Goal: Information Seeking & Learning: Check status

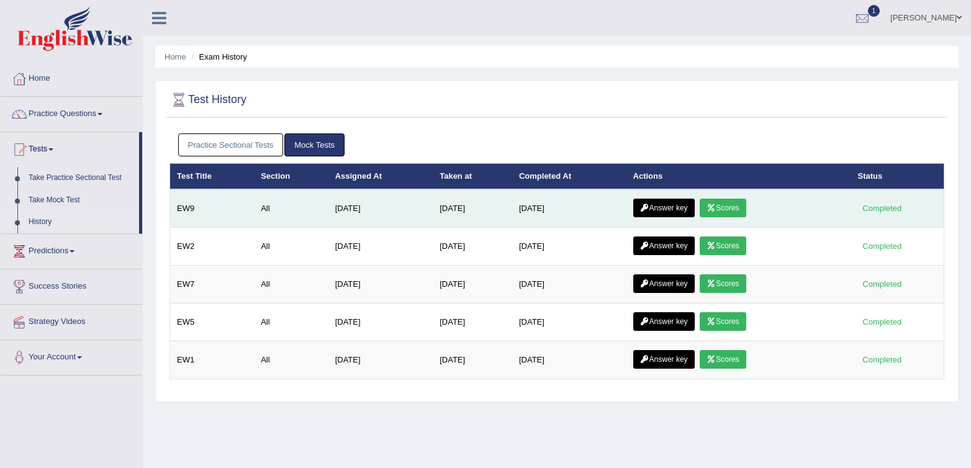
click at [716, 206] on icon at bounding box center [711, 207] width 9 height 7
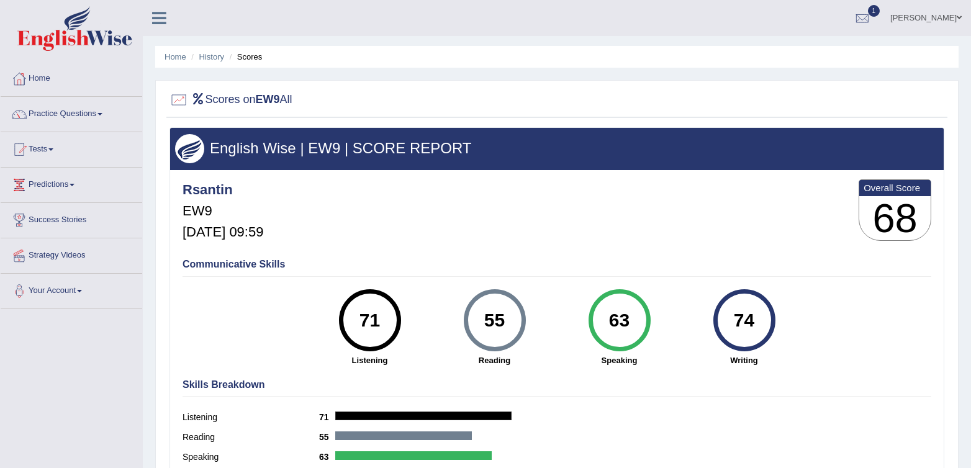
click at [777, 97] on div at bounding box center [556, 100] width 775 height 25
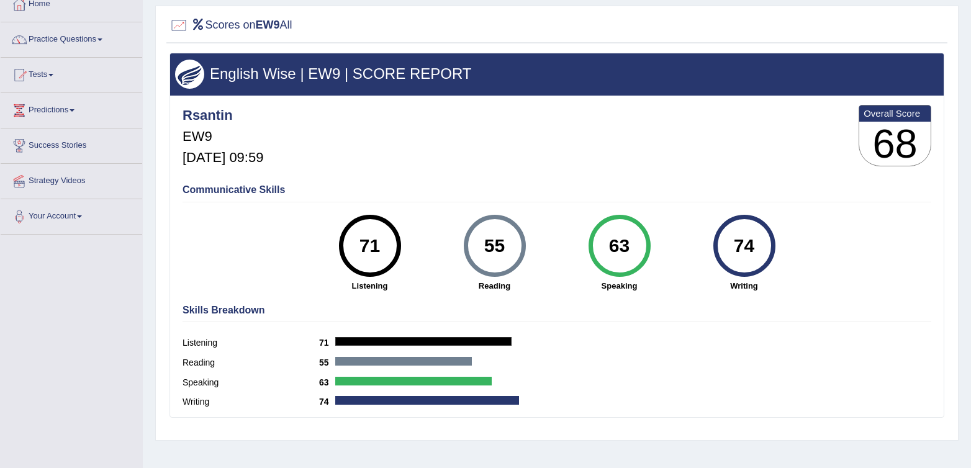
click at [785, 100] on div "Rsantin EW9 Sep 26, 2025, 09:59 Overall Score 68 Communicative Skills 71 Listen…" at bounding box center [557, 99] width 774 height 6
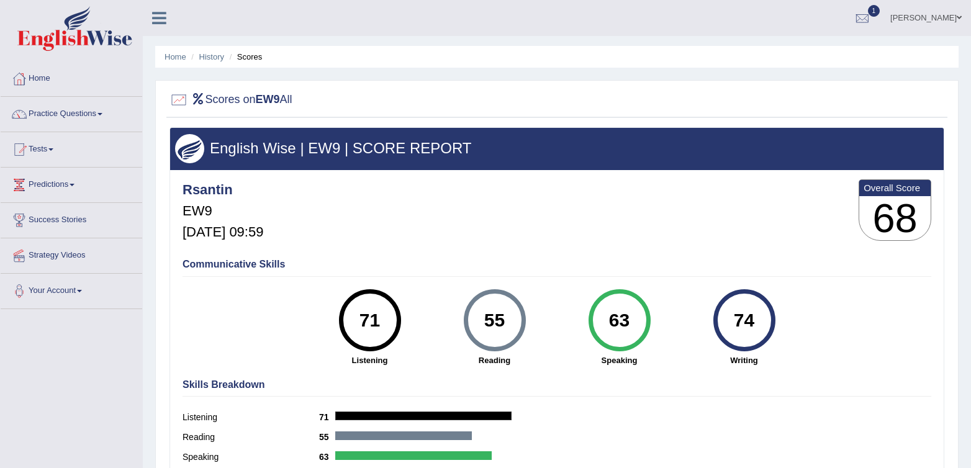
scroll to position [61, 0]
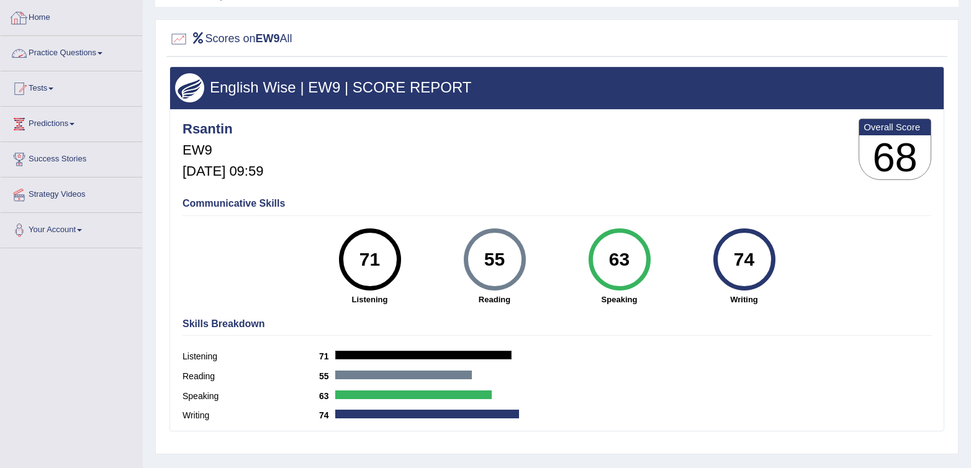
click at [58, 14] on link "Home" at bounding box center [72, 16] width 142 height 31
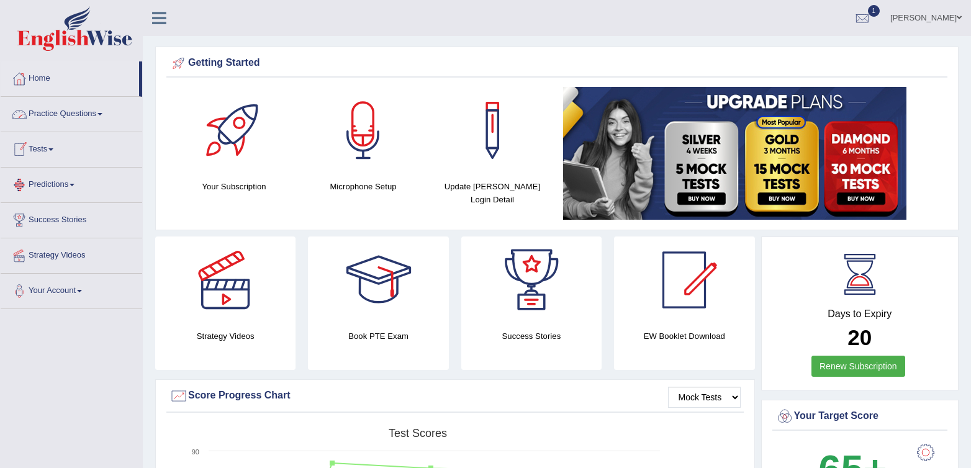
click at [26, 101] on link "Practice Questions" at bounding box center [72, 112] width 142 height 31
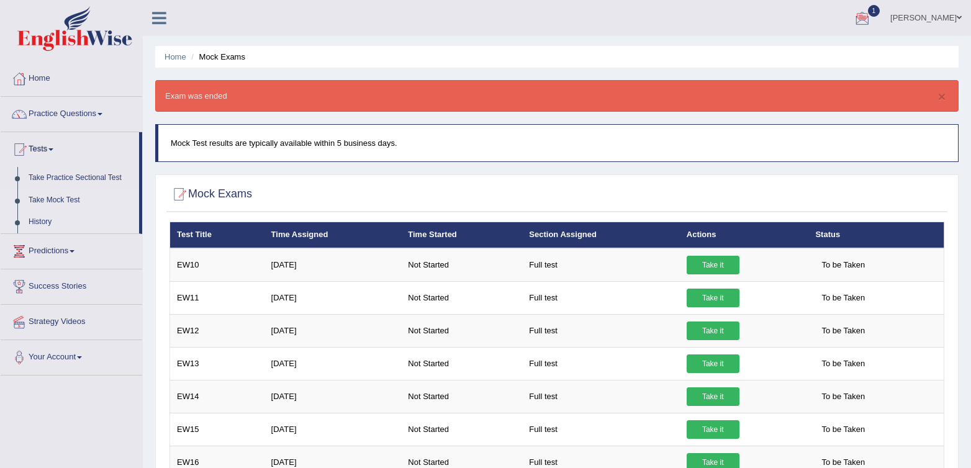
click at [28, 219] on link "History" at bounding box center [81, 222] width 116 height 22
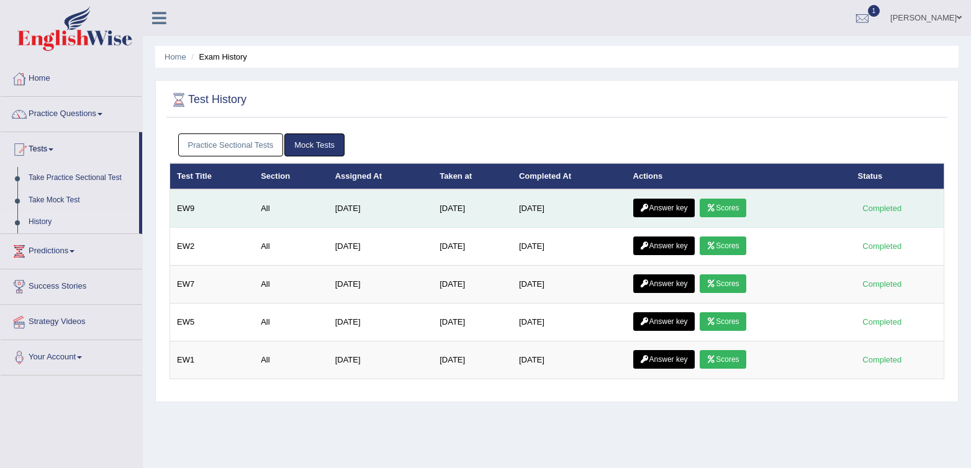
click at [649, 207] on icon at bounding box center [644, 207] width 9 height 7
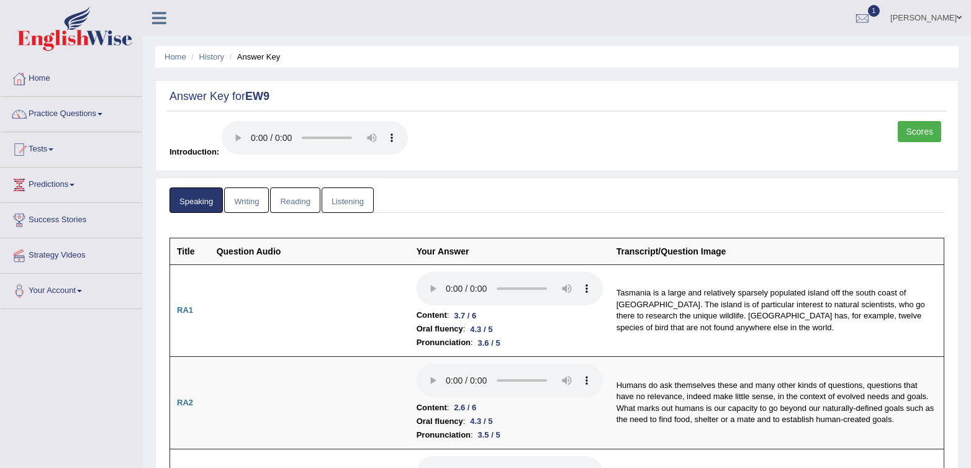
click at [345, 201] on link "Listening" at bounding box center [348, 199] width 52 height 25
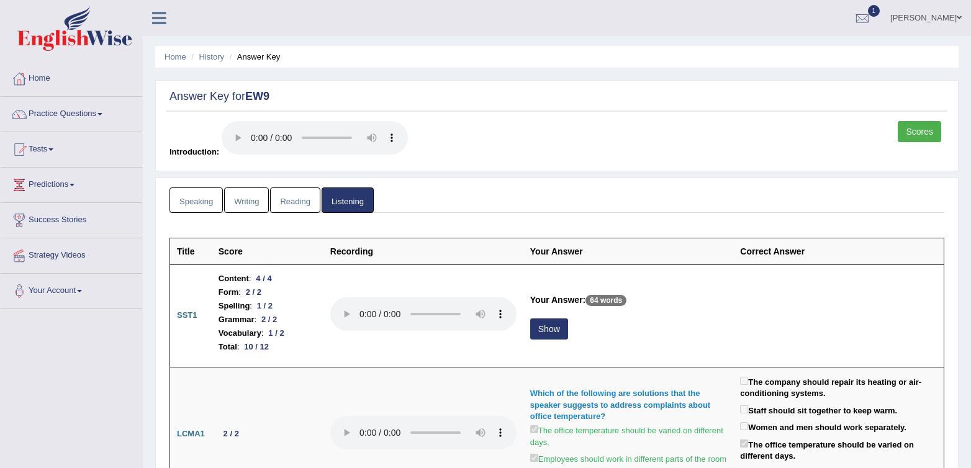
click at [289, 201] on link "Reading" at bounding box center [295, 199] width 50 height 25
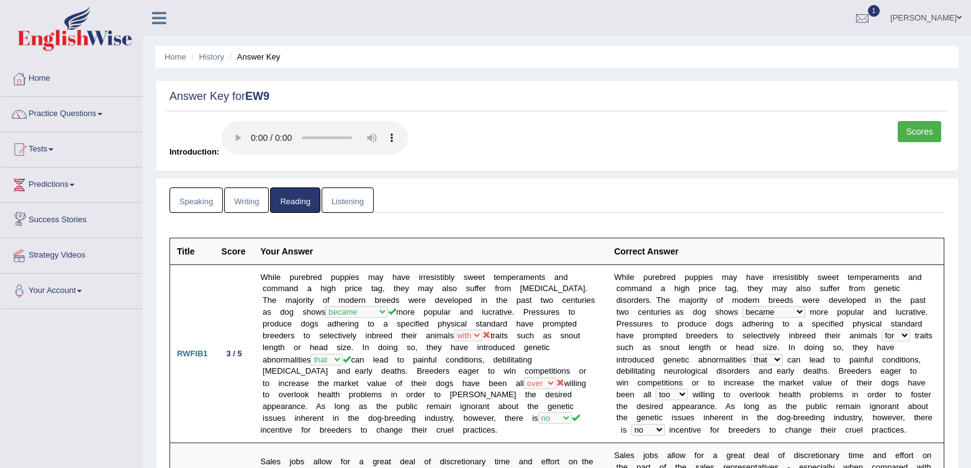
click at [209, 204] on link "Speaking" at bounding box center [195, 199] width 53 height 25
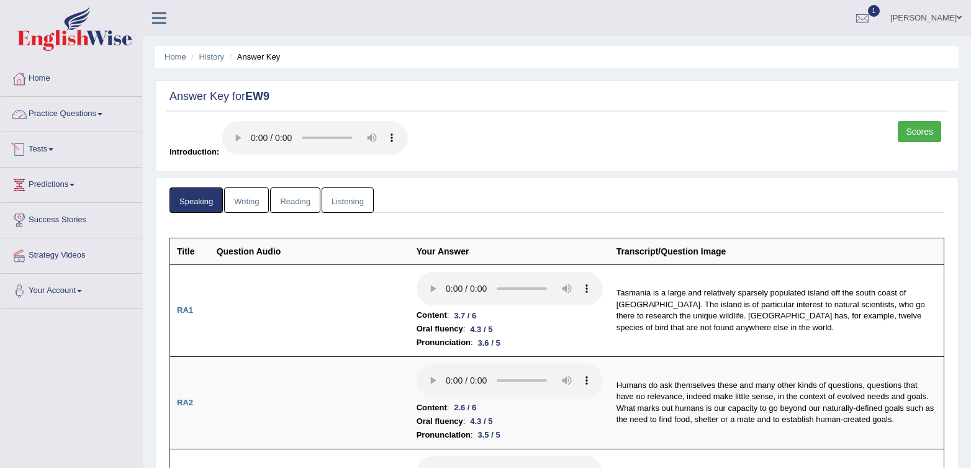
click at [57, 106] on link "Practice Questions" at bounding box center [72, 112] width 142 height 31
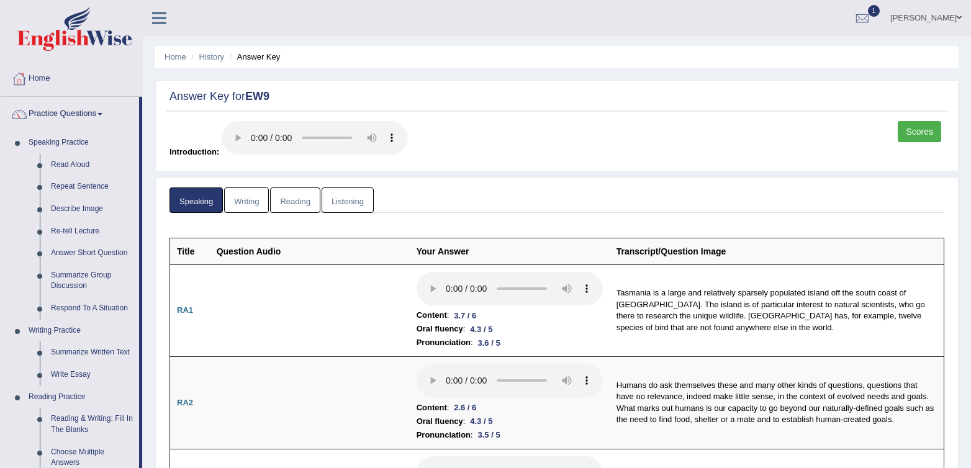
click at [908, 129] on link "Scores" at bounding box center [919, 131] width 43 height 21
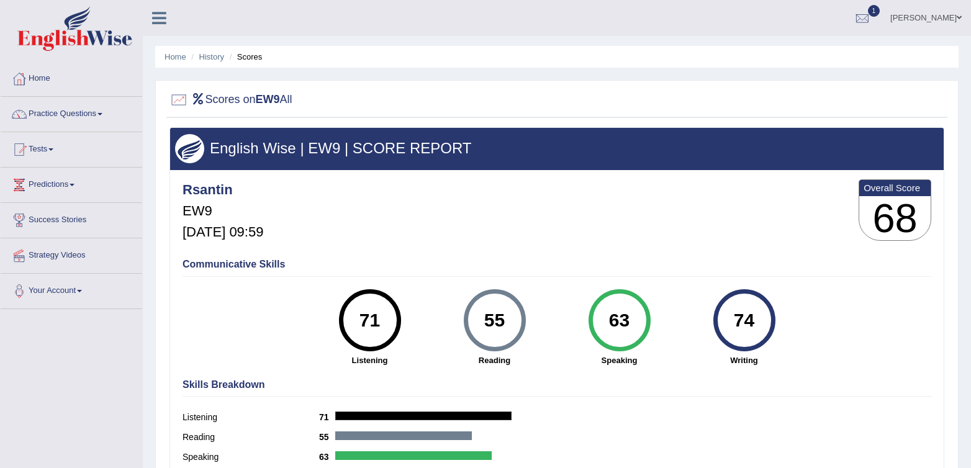
click at [647, 169] on div "English Wise | EW9 | SCORE REPORT" at bounding box center [557, 149] width 774 height 42
click at [872, 17] on div at bounding box center [862, 18] width 19 height 19
click at [774, 86] on strong "See All Alerts" at bounding box center [783, 88] width 55 height 10
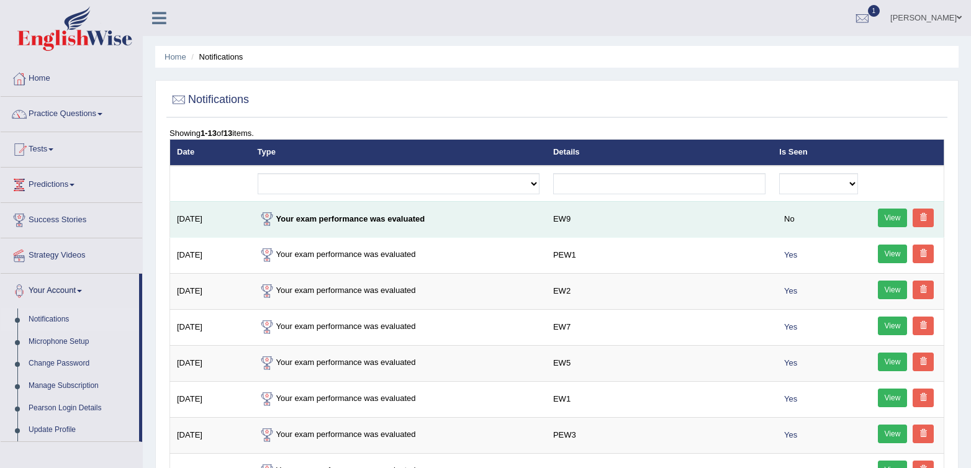
click at [895, 220] on link "View" at bounding box center [893, 218] width 30 height 19
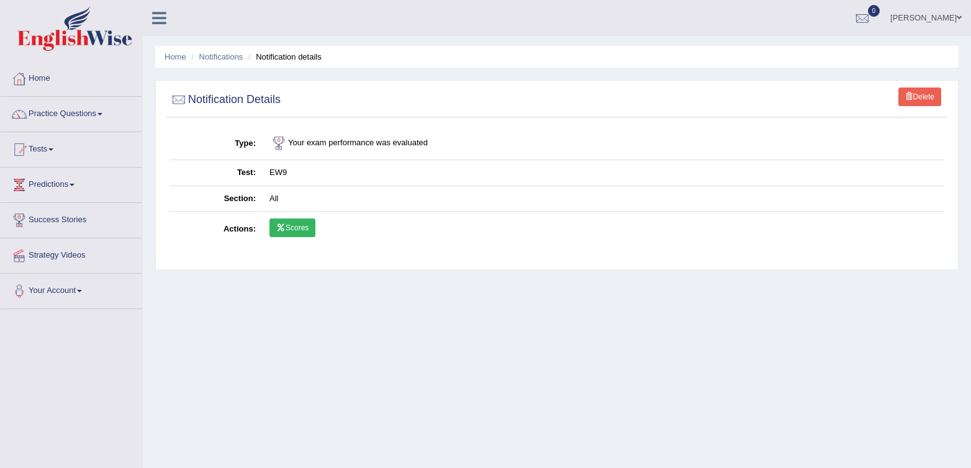
click at [297, 229] on link "Scores" at bounding box center [292, 228] width 46 height 19
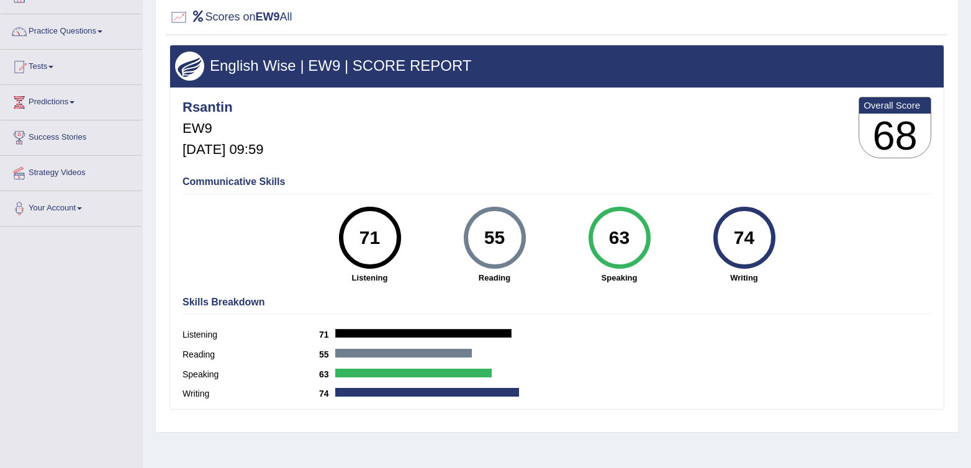
scroll to position [137, 0]
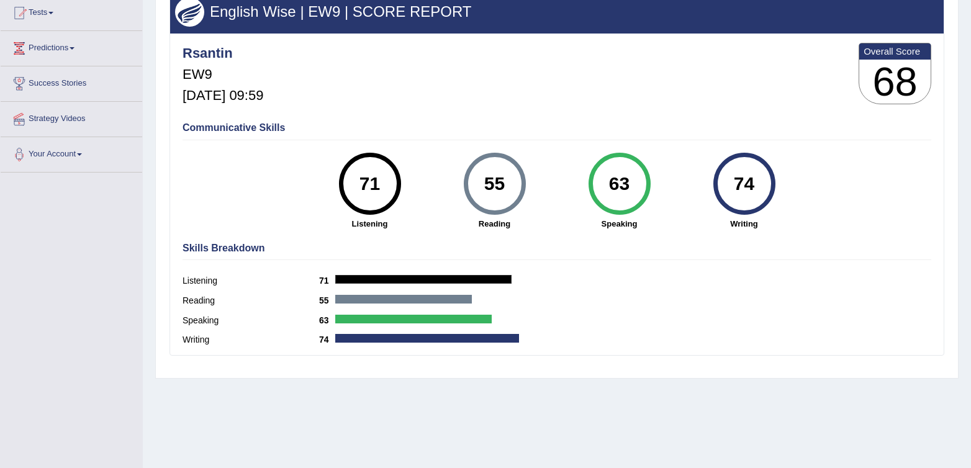
click at [760, 249] on h4 "Skills Breakdown" at bounding box center [557, 248] width 749 height 11
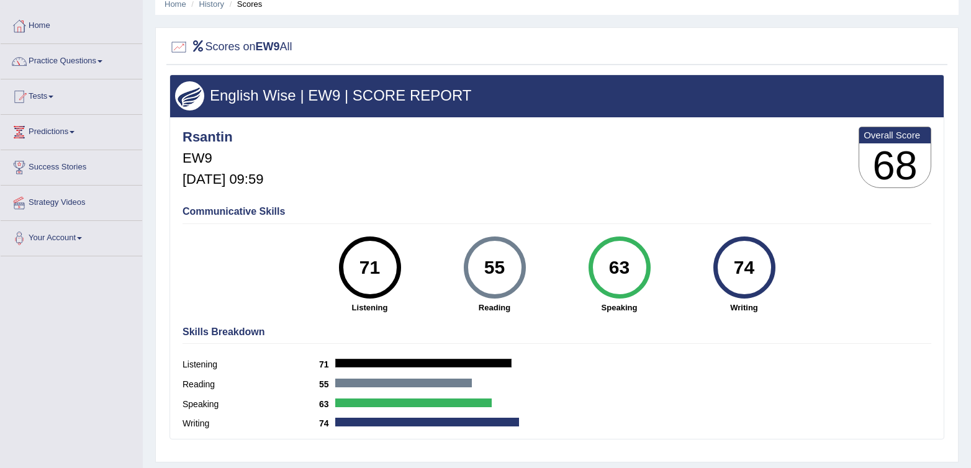
scroll to position [0, 0]
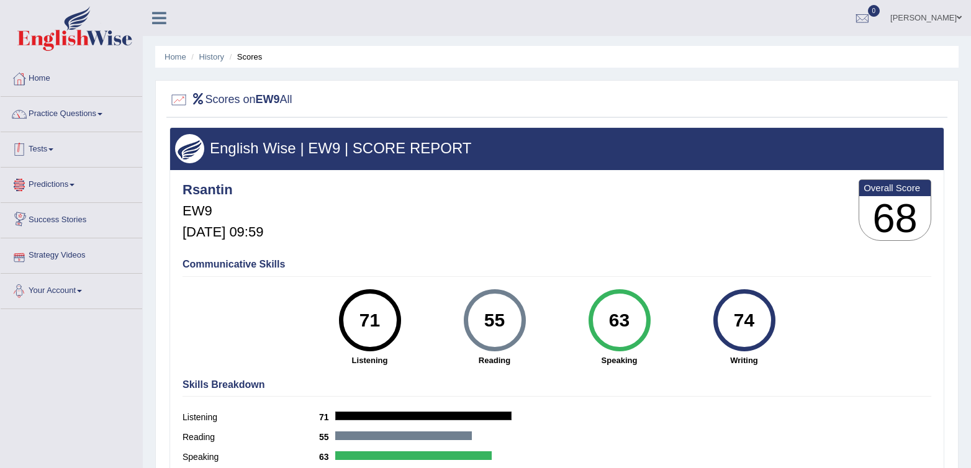
click at [24, 145] on div at bounding box center [19, 149] width 19 height 19
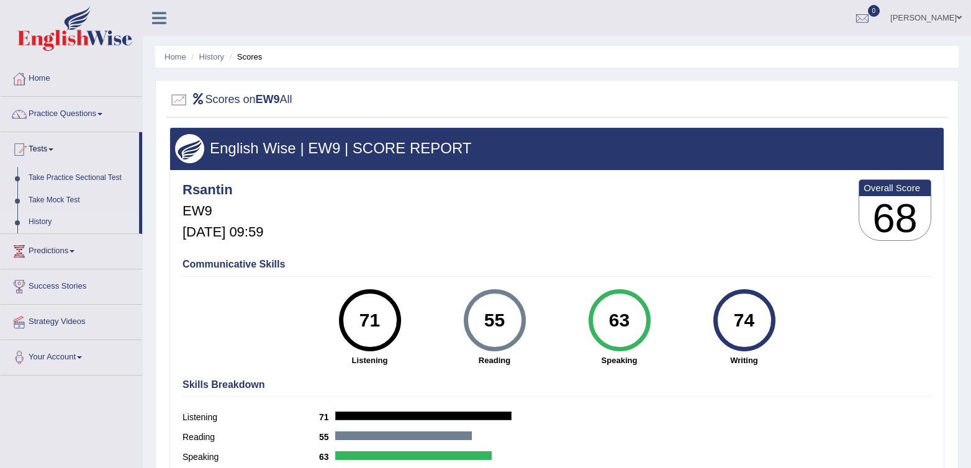
click at [24, 219] on link "History" at bounding box center [81, 222] width 116 height 22
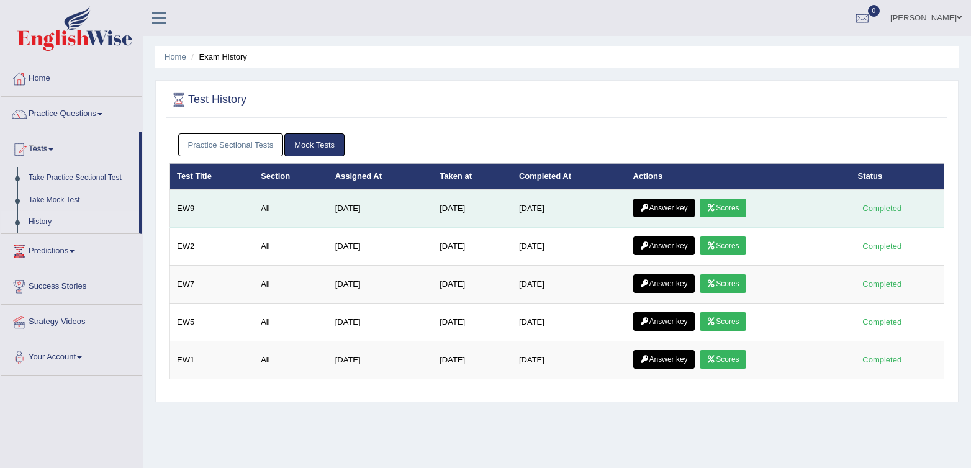
click at [657, 216] on link "Answer key" at bounding box center [663, 208] width 61 height 19
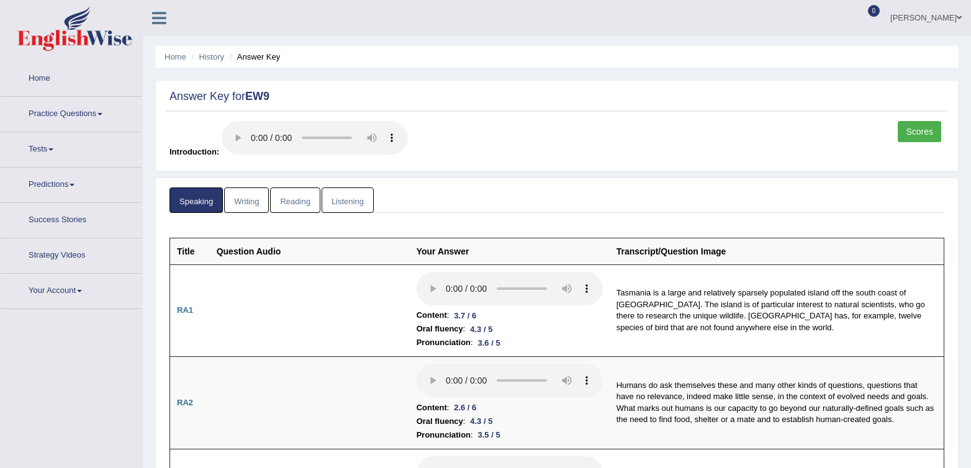
click at [249, 207] on link "Writing" at bounding box center [246, 199] width 45 height 25
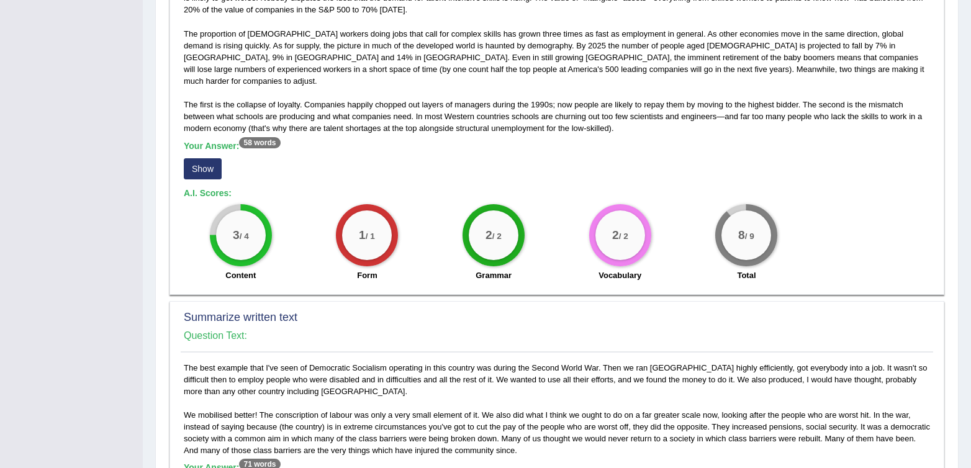
scroll to position [233, 0]
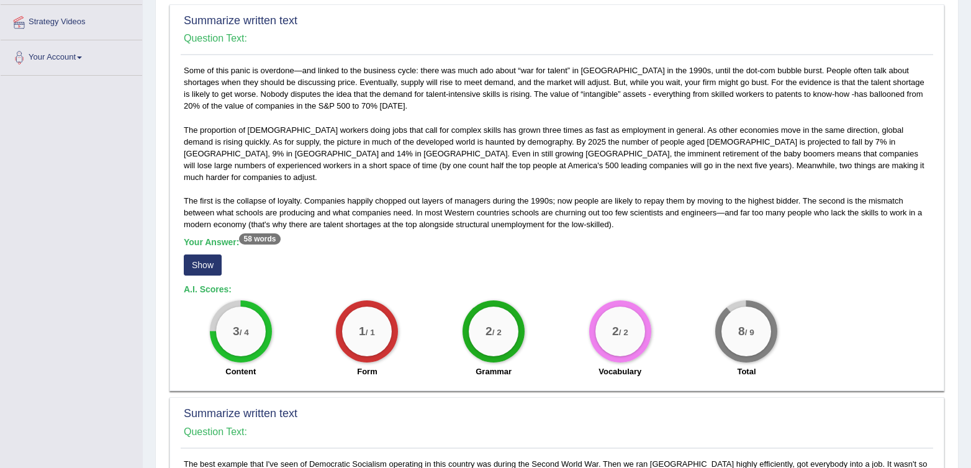
click at [206, 255] on button "Show" at bounding box center [203, 265] width 38 height 21
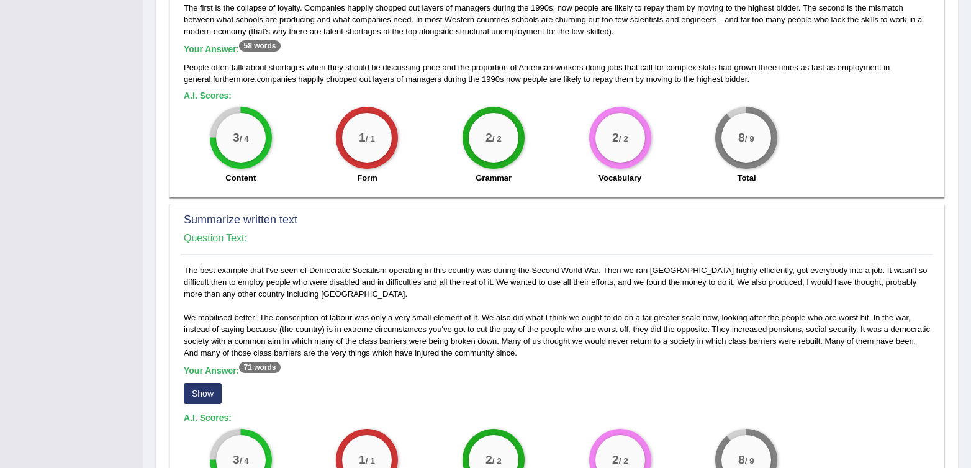
scroll to position [430, 0]
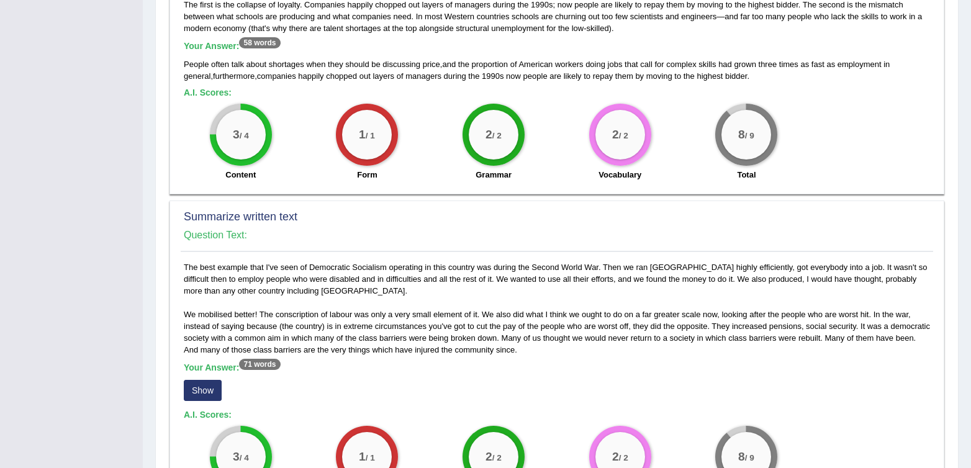
click at [196, 389] on div "Your Answer: 71 words Show" at bounding box center [557, 384] width 746 height 42
click at [196, 384] on button "Show" at bounding box center [203, 390] width 38 height 21
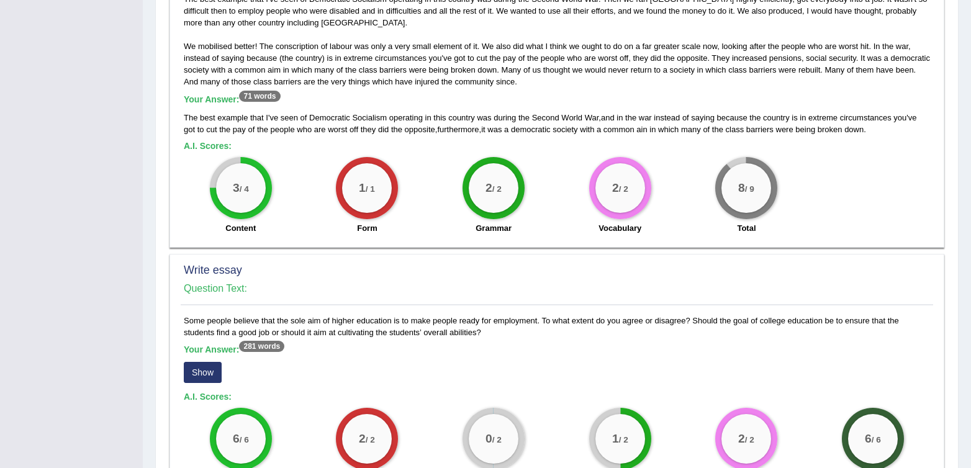
scroll to position [854, 0]
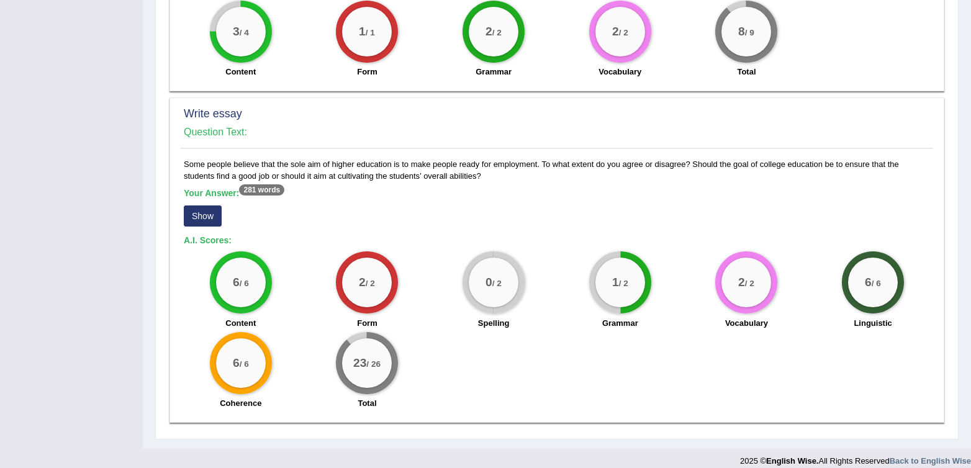
click at [618, 364] on div "6 / 6 Content 2 / 2 Form 0 / 2 Spelling 1 / 2 Grammar 2 / 2 Vocabulary 6 / 6 Li…" at bounding box center [557, 331] width 759 height 160
click at [199, 205] on button "Show" at bounding box center [203, 215] width 38 height 21
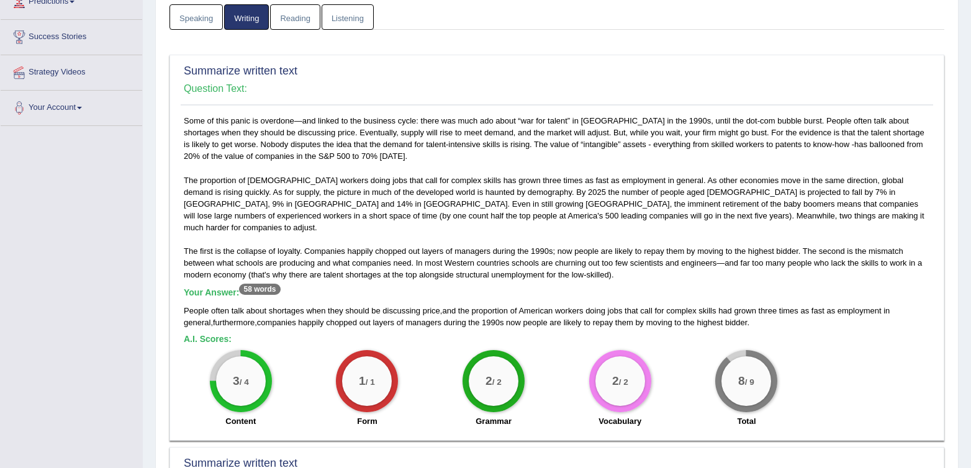
scroll to position [0, 0]
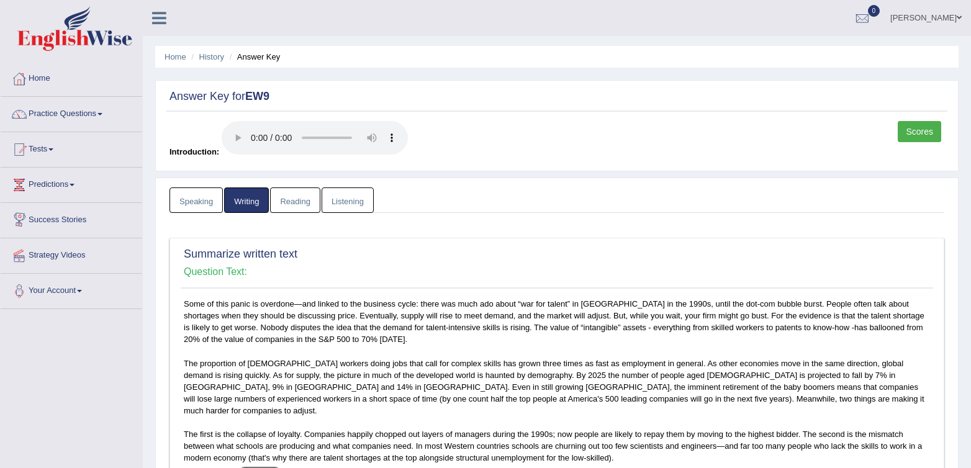
click at [314, 197] on link "Reading" at bounding box center [295, 199] width 50 height 25
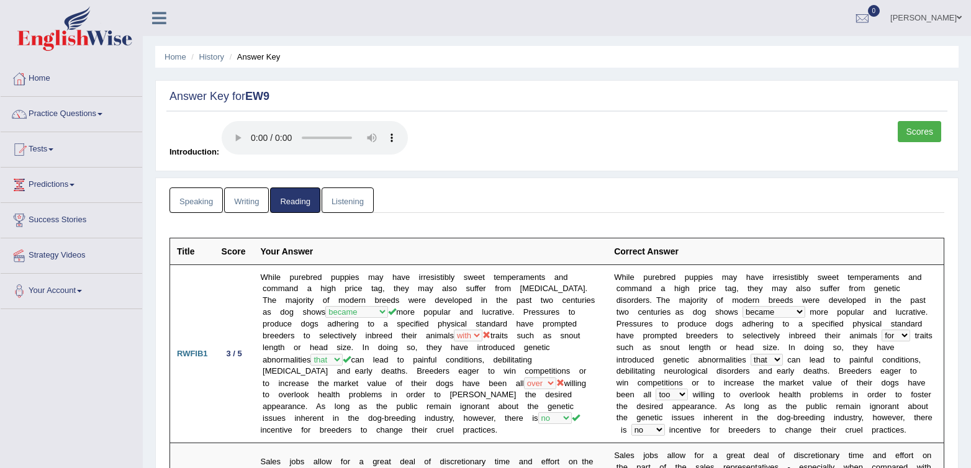
click at [227, 202] on link "Writing" at bounding box center [246, 199] width 45 height 25
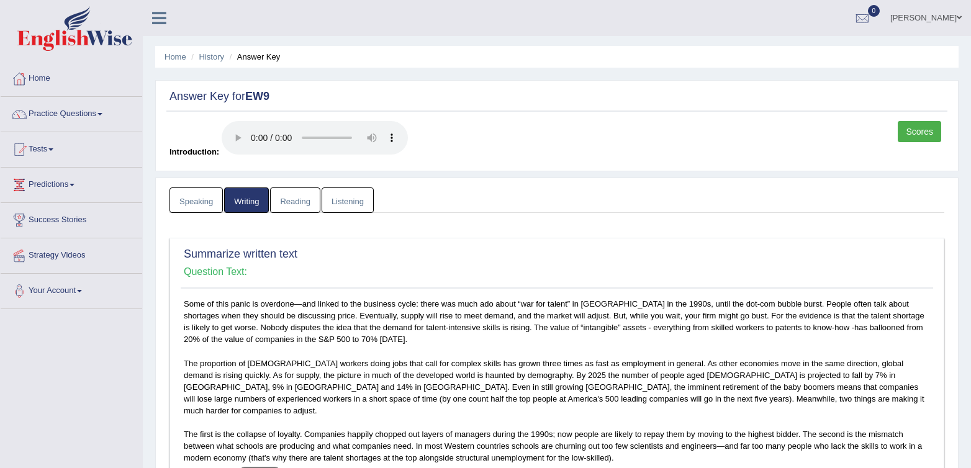
click at [905, 132] on link "Scores" at bounding box center [919, 131] width 43 height 21
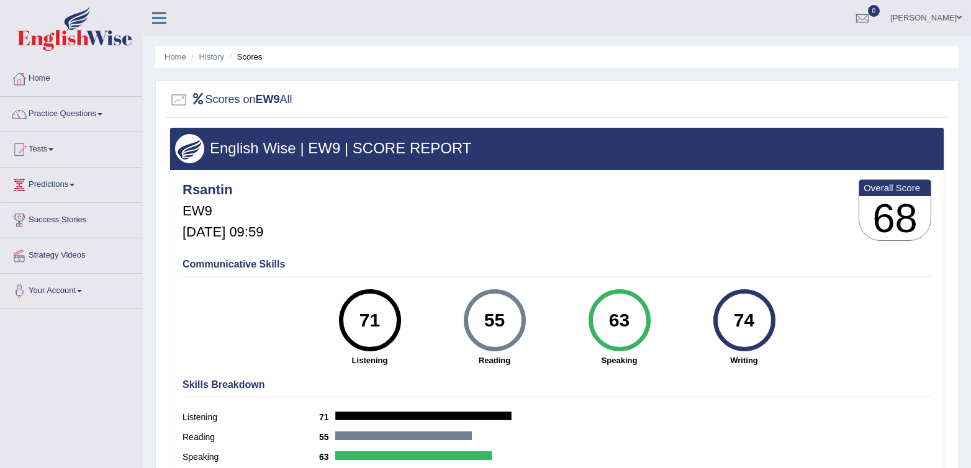
click at [660, 215] on div "Rsantin EW9 [DATE] 09:59 Overall Score 68" at bounding box center [556, 213] width 755 height 74
click at [20, 141] on div at bounding box center [19, 149] width 19 height 19
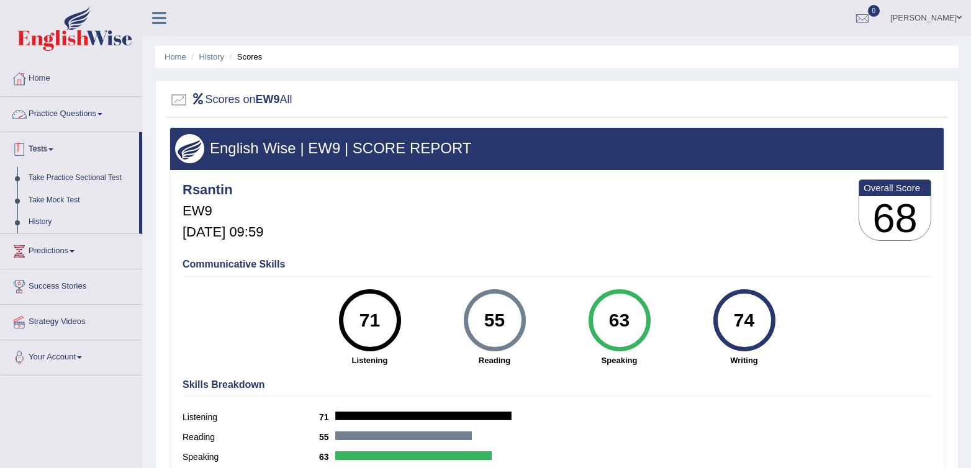
click at [76, 196] on link "Take Mock Test" at bounding box center [81, 200] width 116 height 22
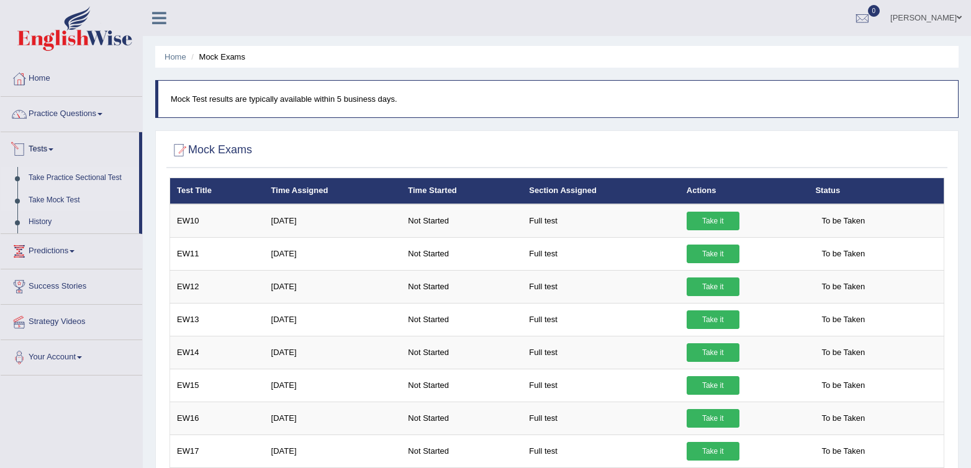
click at [30, 174] on link "Take Practice Sectional Test" at bounding box center [81, 178] width 116 height 22
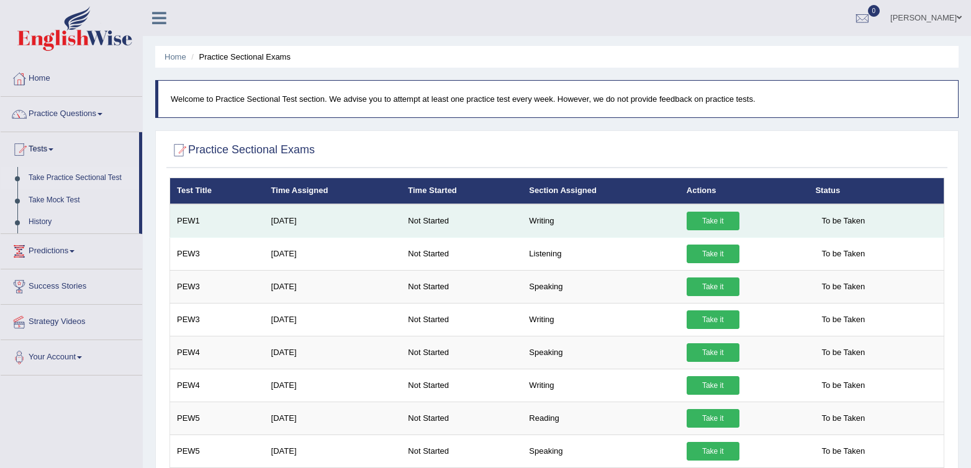
click at [706, 220] on link "Take it" at bounding box center [713, 221] width 53 height 19
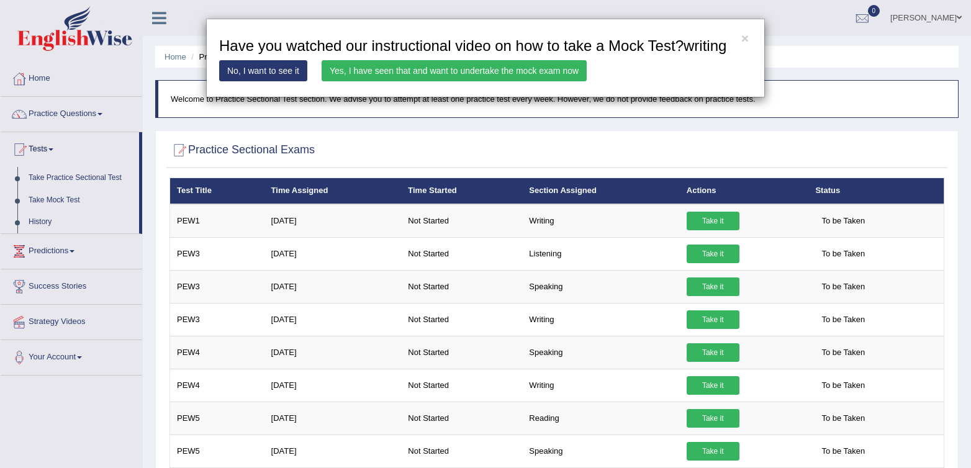
click at [527, 81] on link "Yes, I have seen that and want to undertake the mock exam now" at bounding box center [454, 70] width 265 height 21
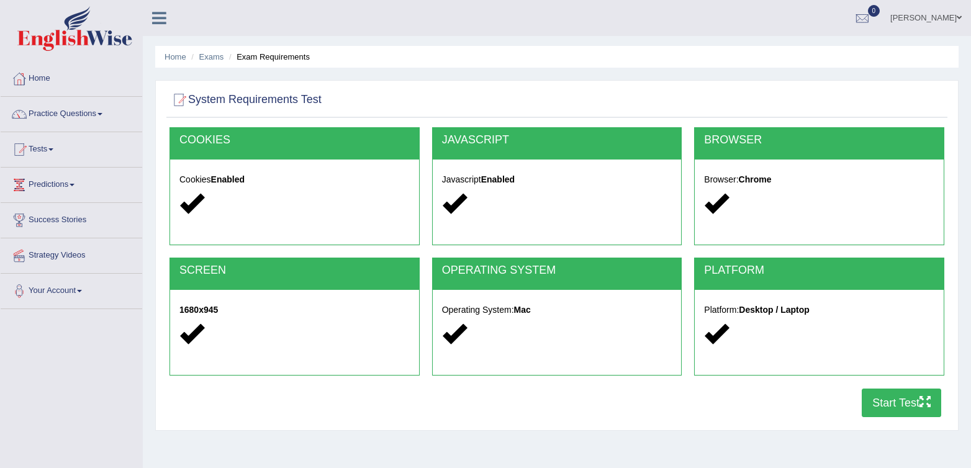
click at [883, 399] on button "Start Test" at bounding box center [901, 403] width 79 height 29
